Goal: Check status: Check status

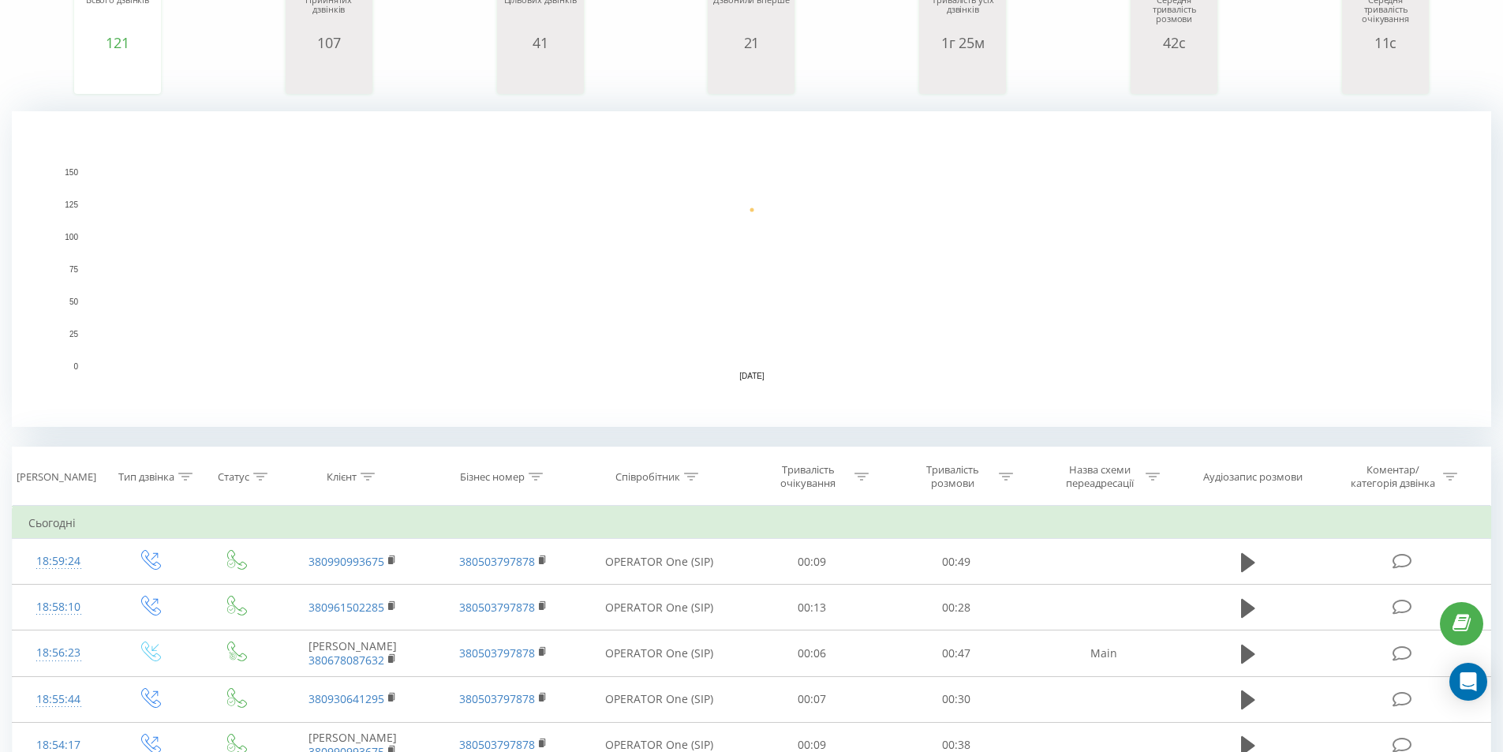
scroll to position [237, 0]
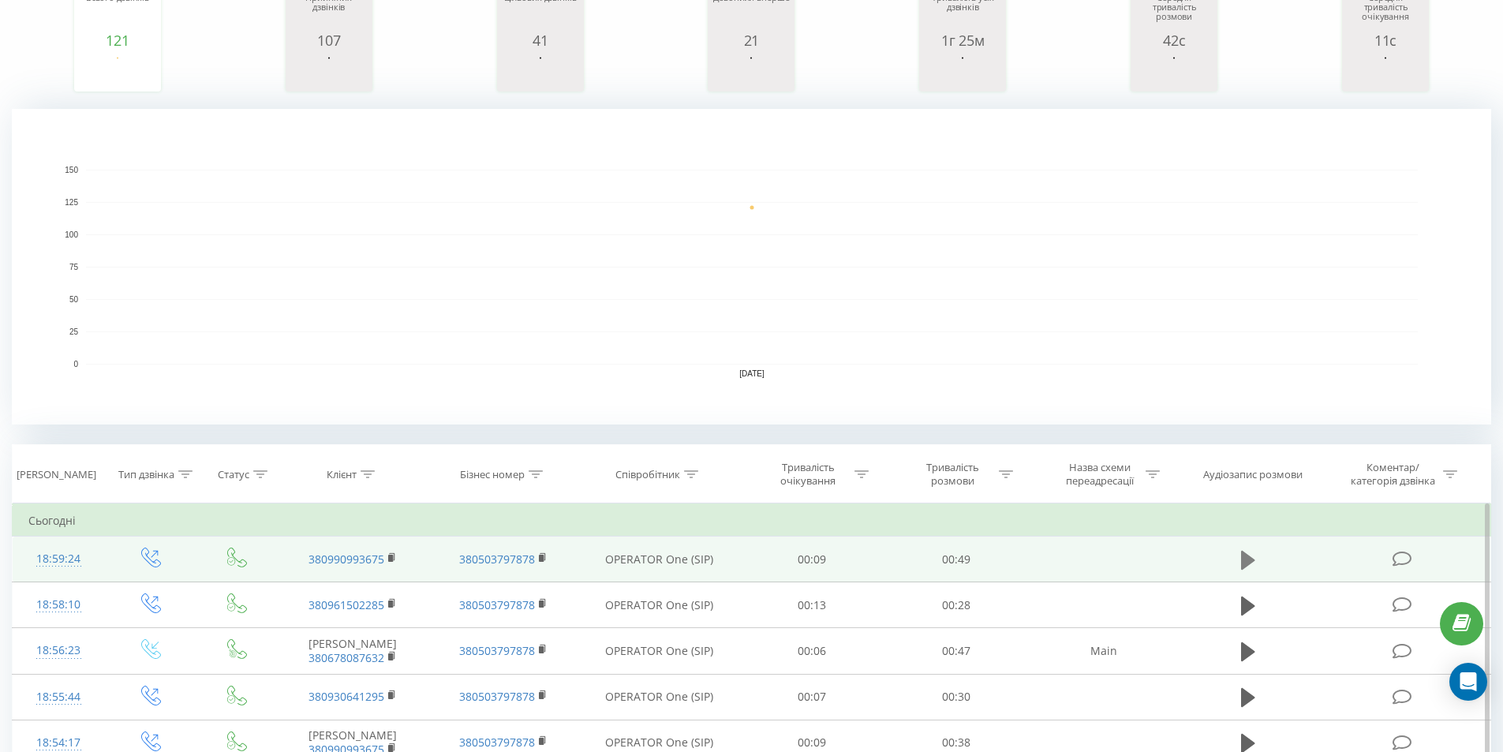
click at [1248, 563] on icon at bounding box center [1248, 559] width 14 height 19
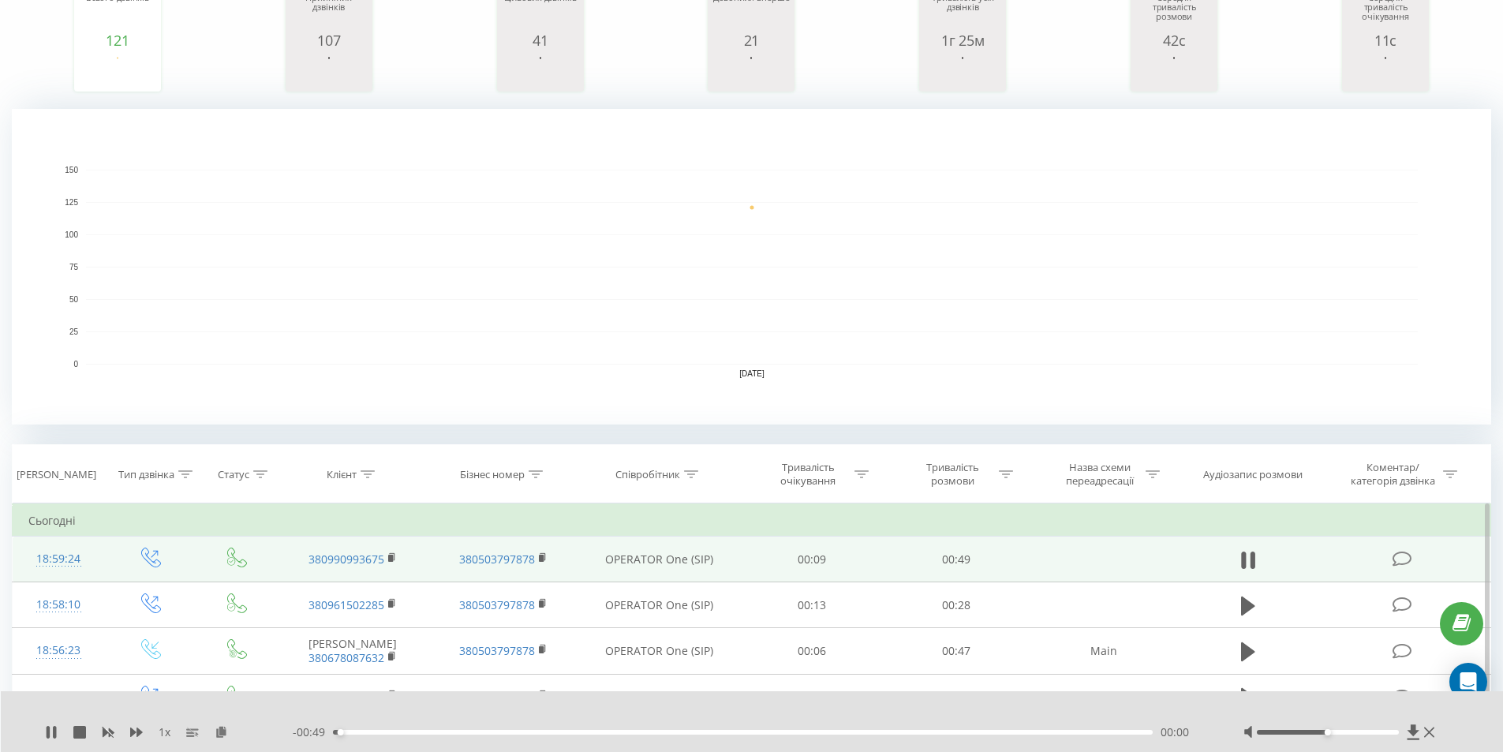
click at [777, 732] on div "00:00" at bounding box center [743, 732] width 821 height 5
click at [826, 732] on div "00:29" at bounding box center [743, 732] width 821 height 5
drag, startPoint x: 857, startPoint y: 732, endPoint x: 884, endPoint y: 732, distance: 26.8
click at [861, 732] on div "00:30" at bounding box center [743, 732] width 821 height 5
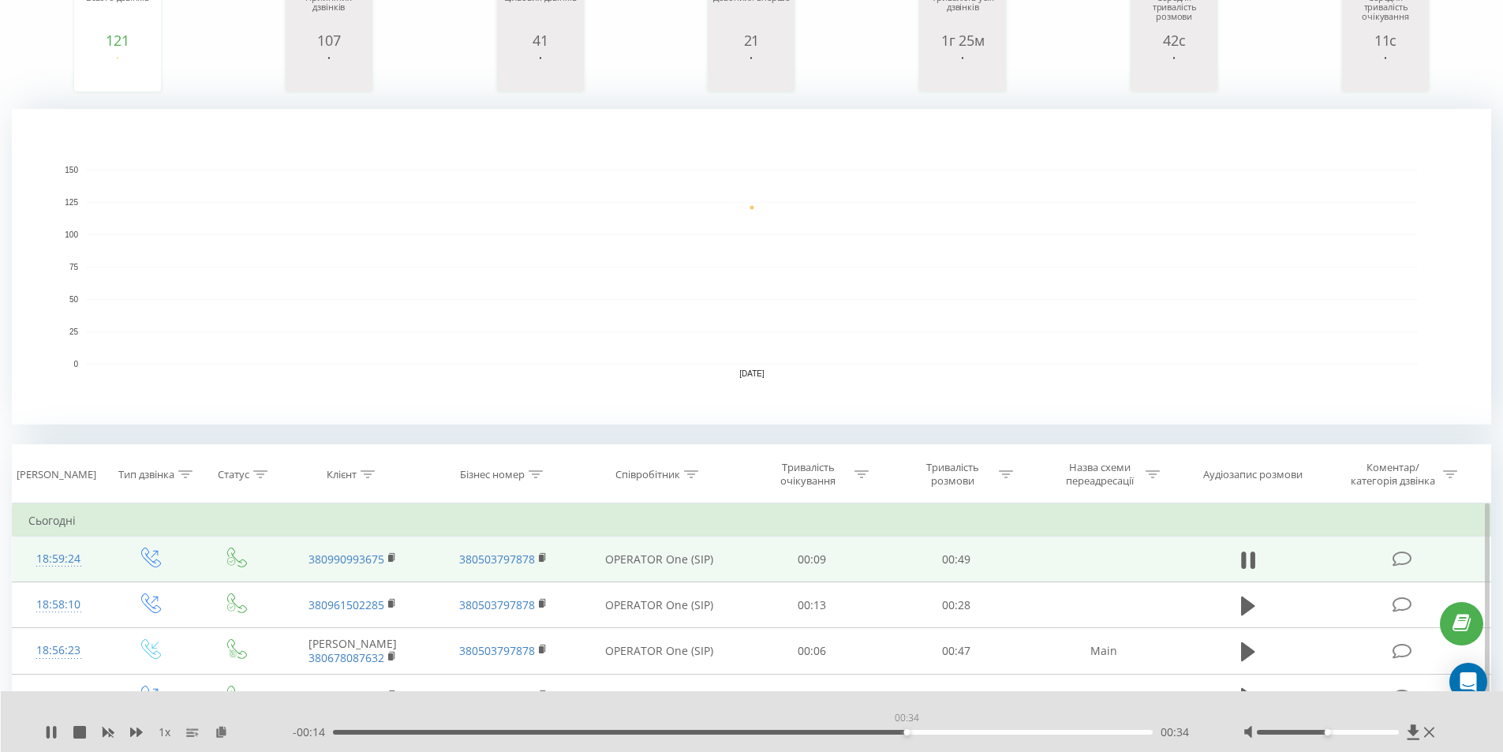
click at [906, 732] on div "00:34" at bounding box center [743, 732] width 821 height 5
click at [956, 732] on div "00:37" at bounding box center [743, 732] width 821 height 5
click at [998, 730] on div "00:40" at bounding box center [743, 732] width 821 height 5
click at [963, 730] on div "00:40" at bounding box center [743, 732] width 821 height 5
click at [940, 731] on div "00:38" at bounding box center [743, 732] width 821 height 5
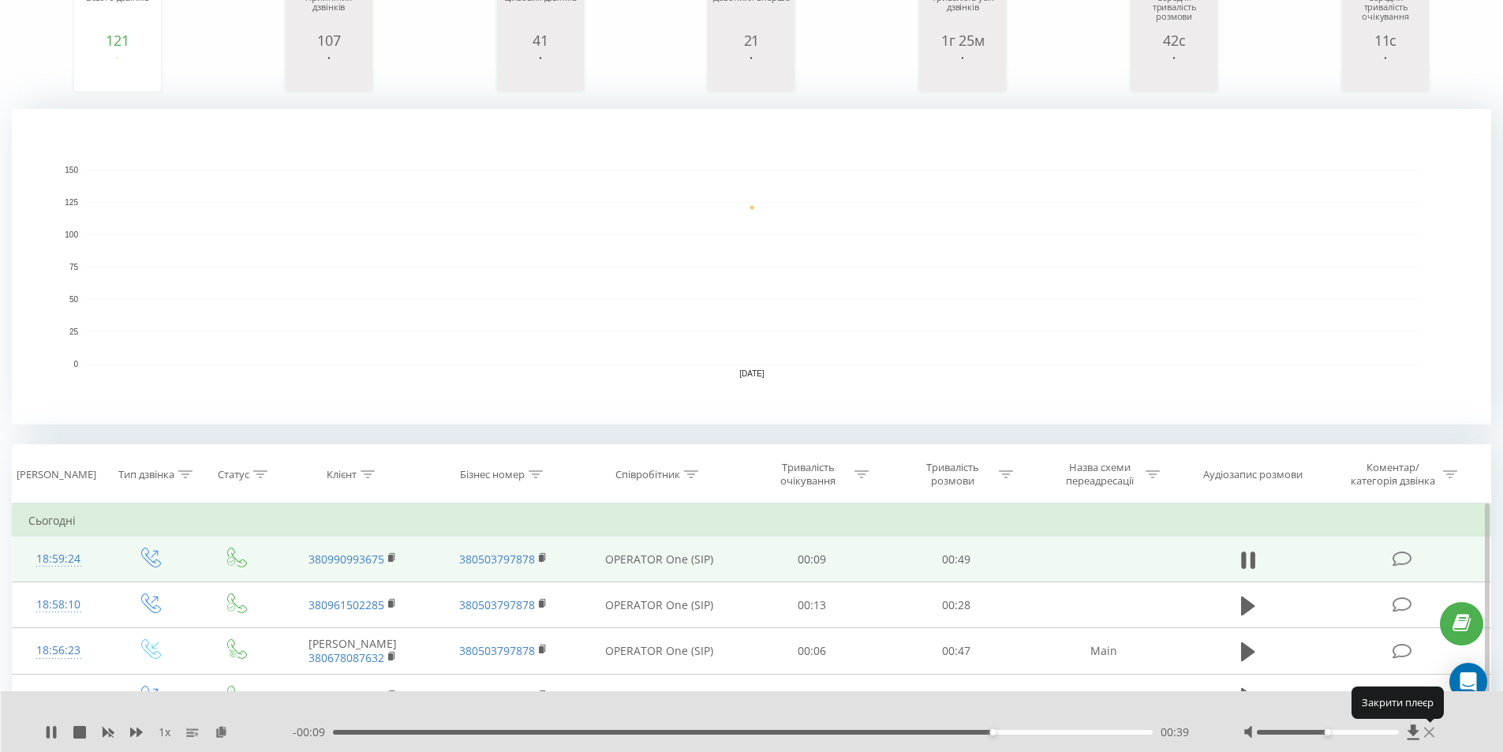
click at [1428, 732] on icon at bounding box center [1429, 732] width 10 height 13
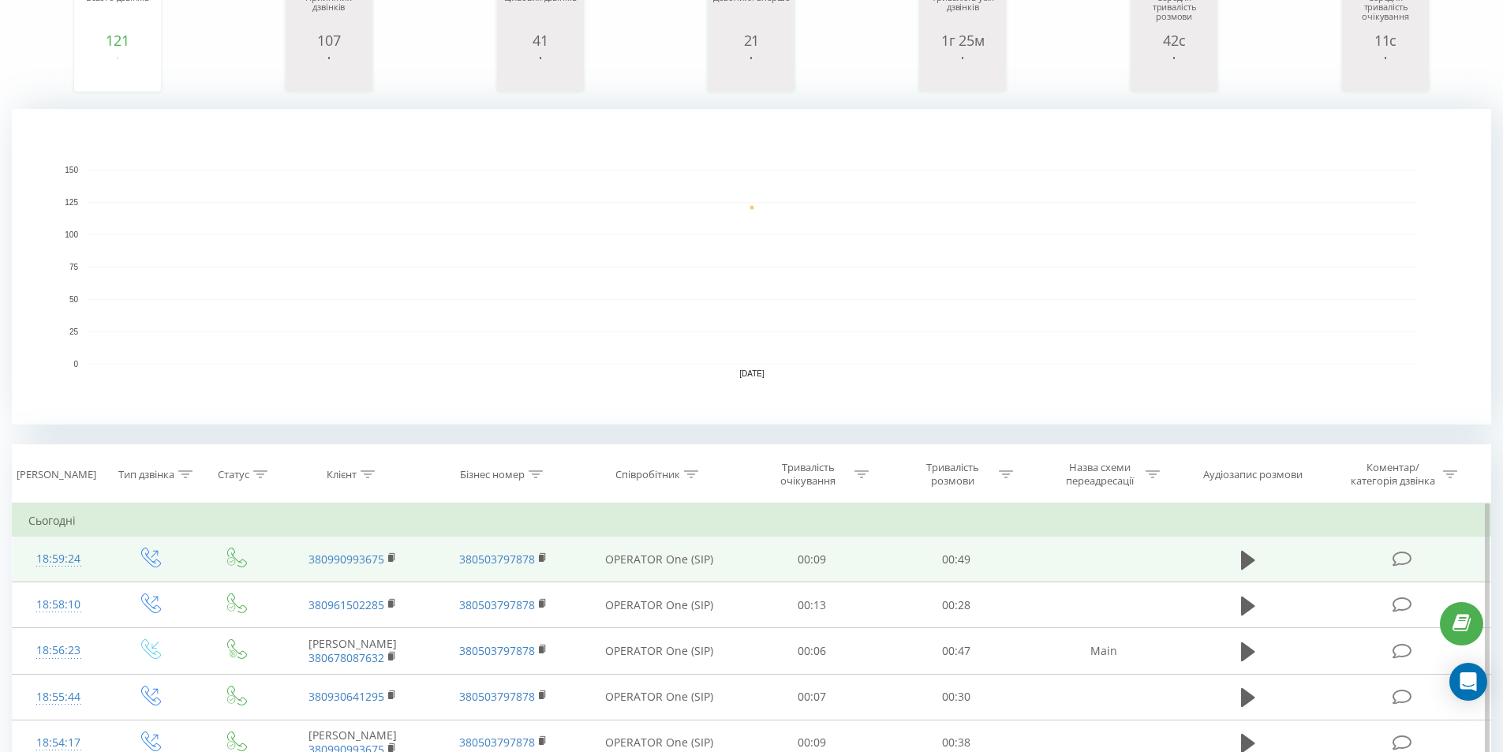
scroll to position [0, 0]
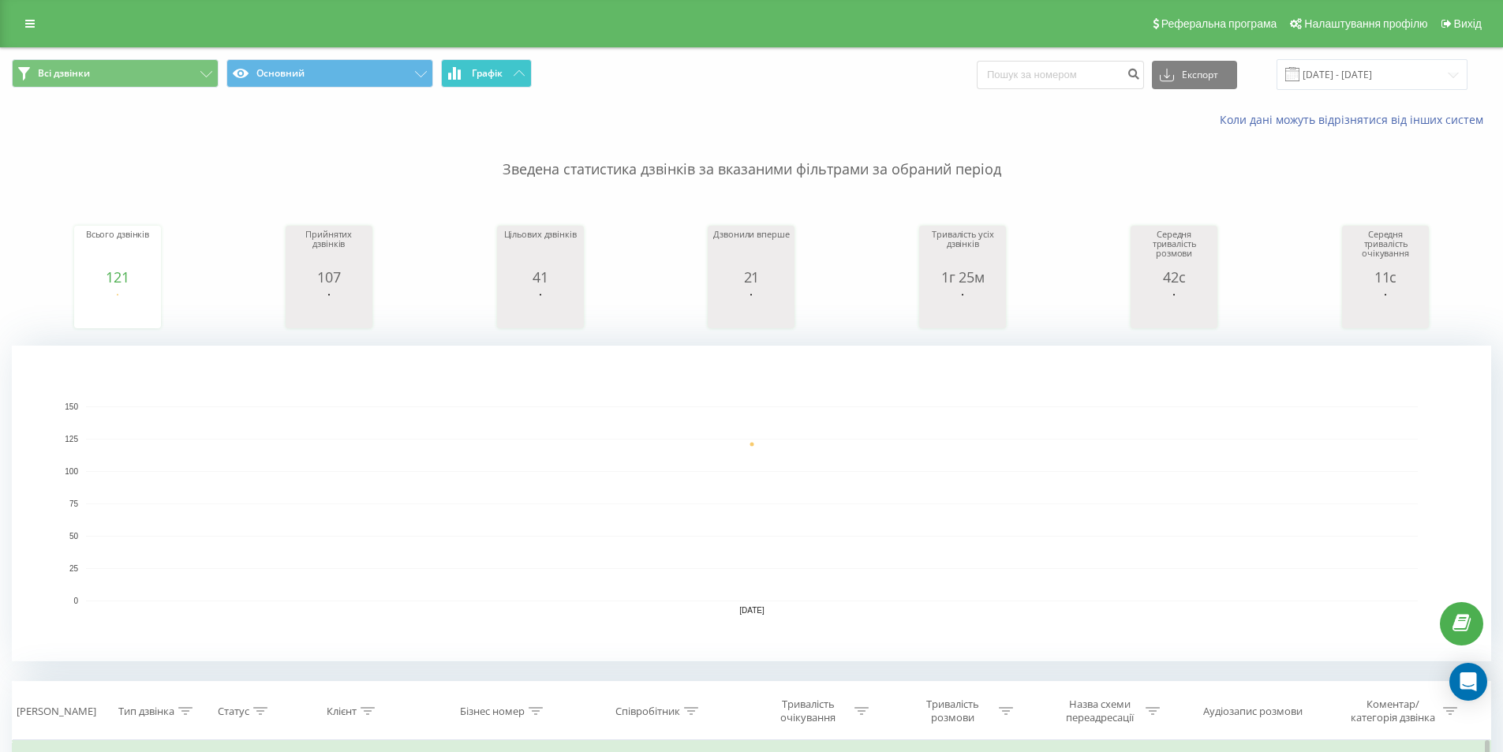
click at [507, 72] on button "Графік" at bounding box center [486, 73] width 91 height 28
